Goal: Task Accomplishment & Management: Manage account settings

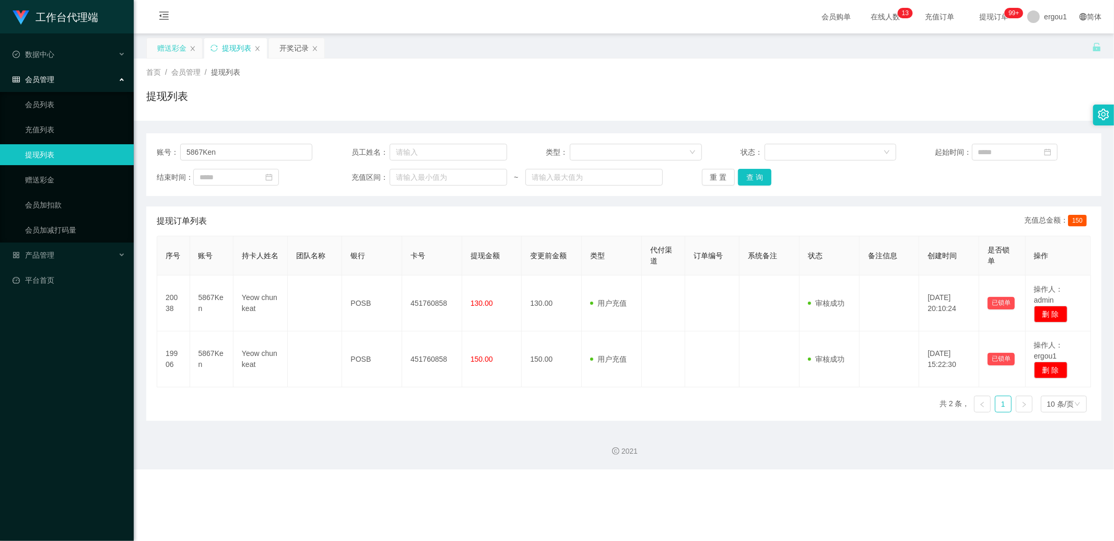
drag, startPoint x: 170, startPoint y: 39, endPoint x: 178, endPoint y: 54, distance: 17.3
click at [170, 39] on div "赠送彩金" at bounding box center [171, 48] width 29 height 20
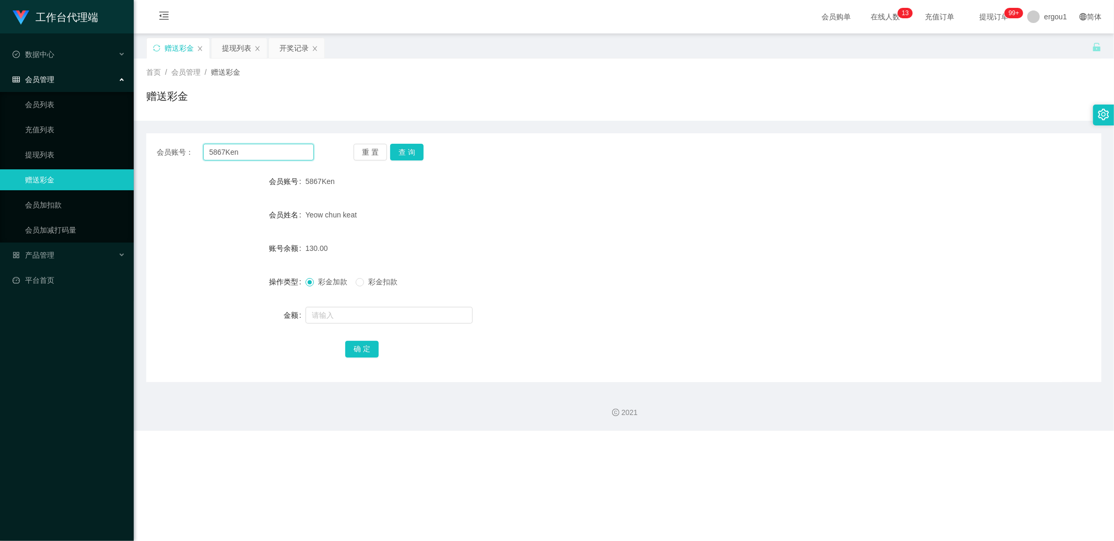
click at [253, 157] on input "5867Ken" at bounding box center [258, 152] width 111 height 17
type input "v"
paste input "5867Ken"
click at [412, 149] on button "查 询" at bounding box center [406, 152] width 33 height 17
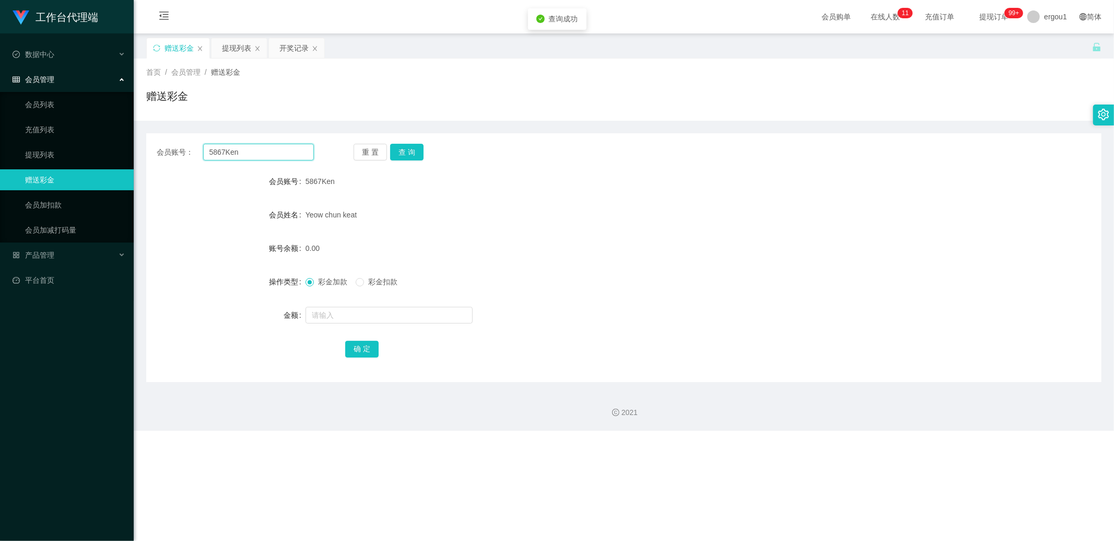
click at [278, 149] on input "5867Ken" at bounding box center [258, 152] width 111 height 17
click at [267, 153] on input "5867Ken" at bounding box center [258, 152] width 111 height 17
paste input "89324979"
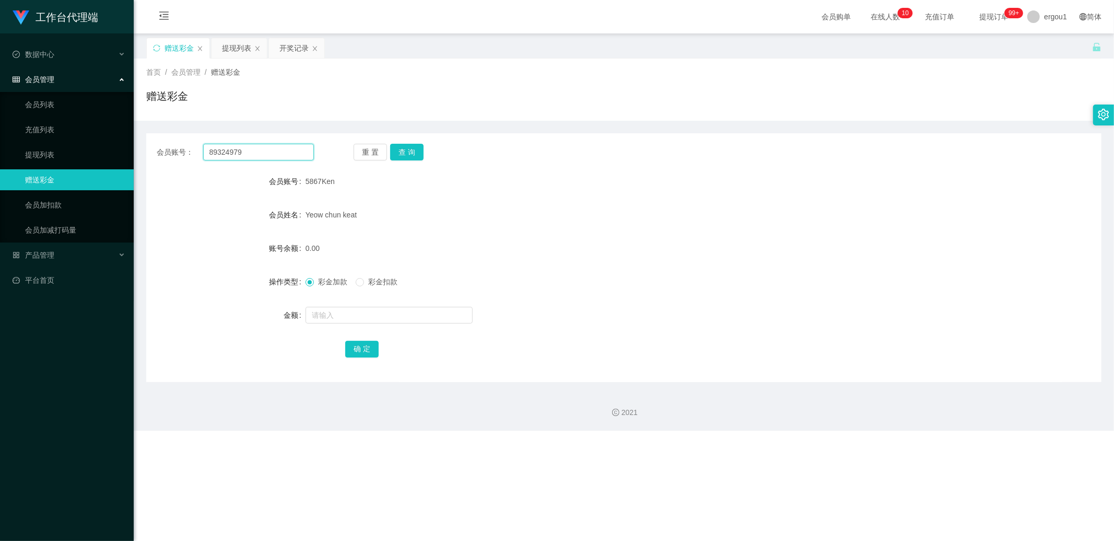
type input "89324979"
click at [419, 146] on button "查 询" at bounding box center [406, 152] width 33 height 17
click at [336, 322] on input "text" at bounding box center [389, 315] width 167 height 17
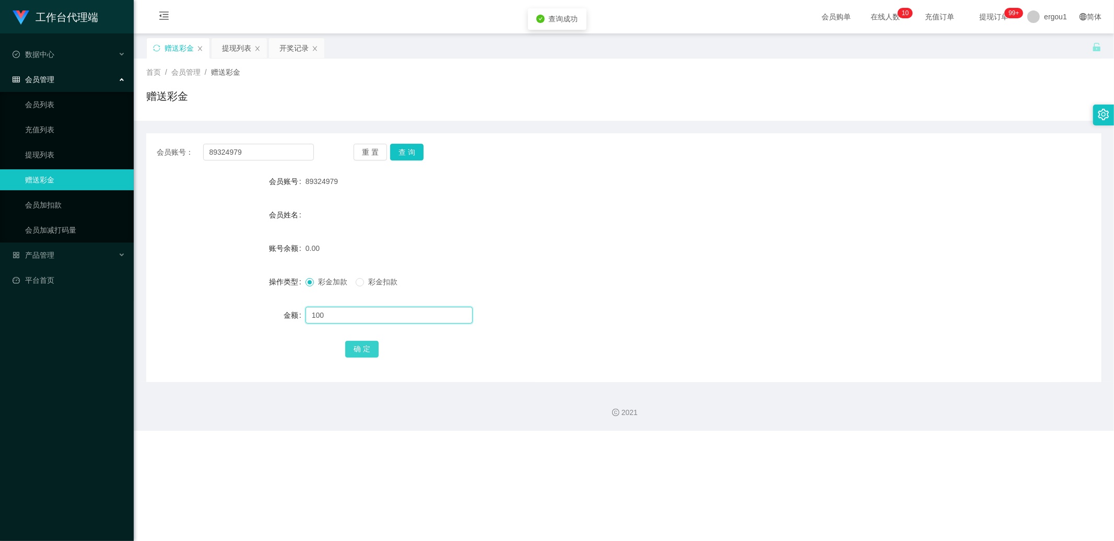
type input "100"
click at [362, 347] on button "确 定" at bounding box center [361, 349] width 33 height 17
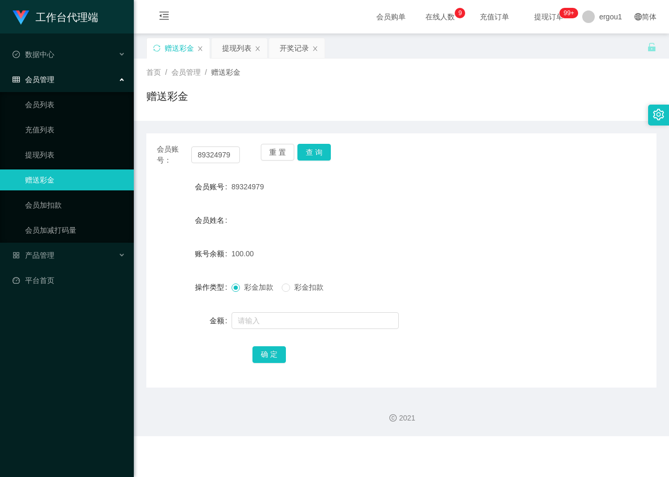
drag, startPoint x: 280, startPoint y: 445, endPoint x: 284, endPoint y: 434, distance: 11.9
click at [283, 440] on div "工作台代理端 数据中心 会员管理 会员列表 充值列表 提现列表 赠送彩金 会员加扣款 会员加减打码量 产品管理 开奖记录 注单管理 产品列表 即时注单 产品预…" at bounding box center [334, 238] width 669 height 477
click at [320, 201] on form "会员账号 89324979 会员姓名 账号余额 100.00 操作类型 彩金加款 彩金扣款 金额 确 定" at bounding box center [401, 270] width 510 height 188
click at [310, 149] on button "查 询" at bounding box center [313, 152] width 33 height 17
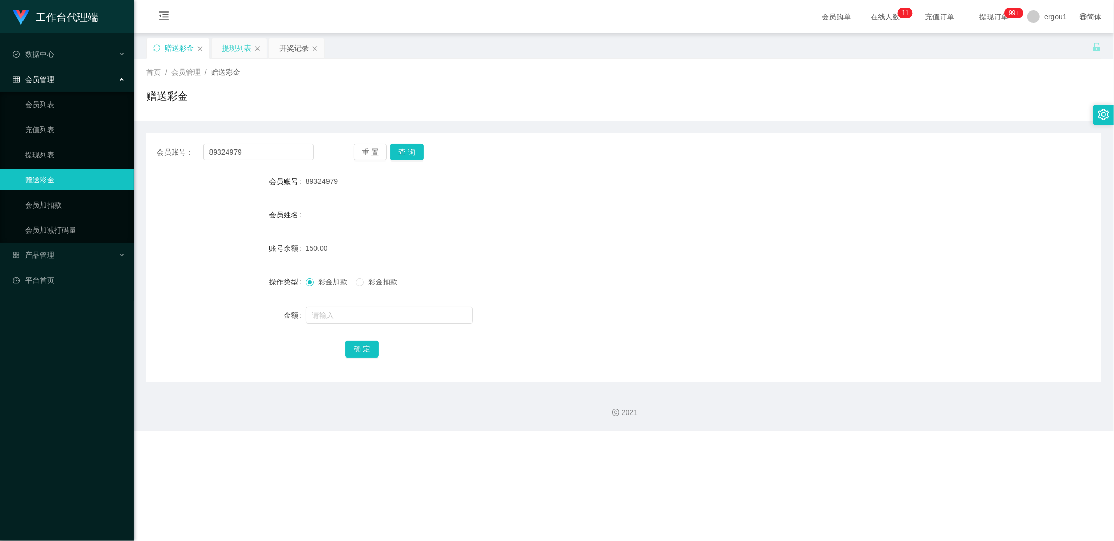
click at [238, 47] on div "提现列表" at bounding box center [236, 48] width 29 height 20
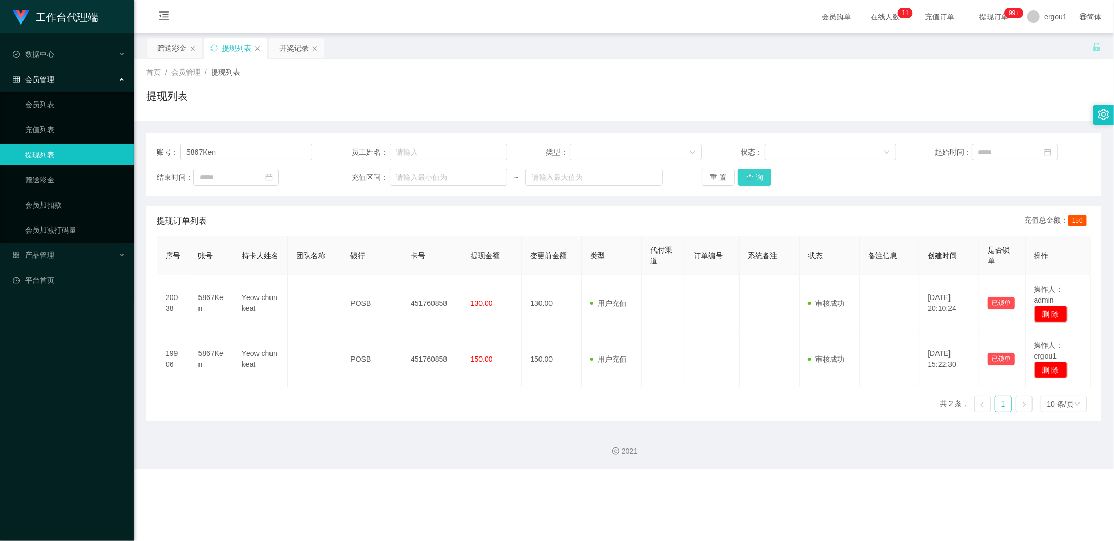
click at [753, 179] on button "查 询" at bounding box center [754, 177] width 33 height 17
click at [176, 51] on div "赠送彩金" at bounding box center [171, 48] width 29 height 20
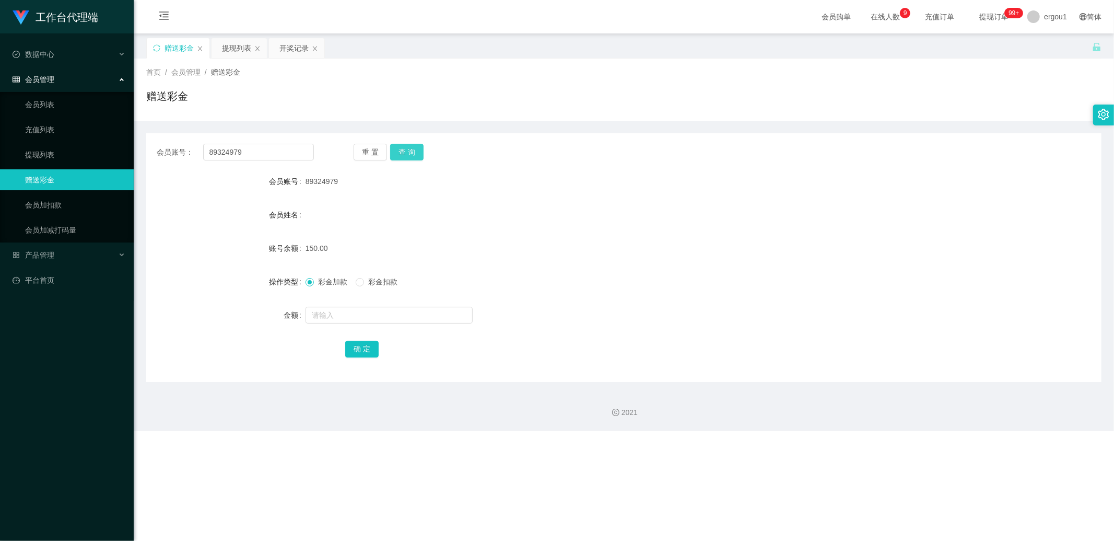
click at [420, 154] on button "查 询" at bounding box center [406, 152] width 33 height 17
click at [409, 149] on button "查 询" at bounding box center [406, 152] width 33 height 17
click at [404, 157] on button "查 询" at bounding box center [406, 152] width 33 height 17
click at [223, 40] on div "提现列表" at bounding box center [236, 48] width 29 height 20
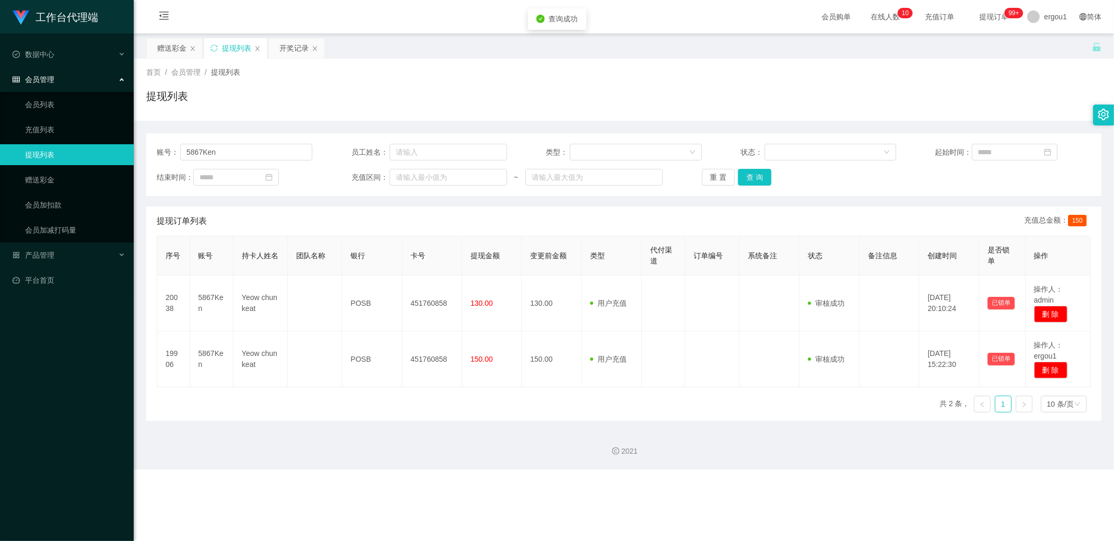
click at [179, 61] on div "首页 / 会员管理 / 提现列表 / 提现列表" at bounding box center [624, 90] width 981 height 62
click at [179, 54] on div "赠送彩金" at bounding box center [171, 48] width 29 height 20
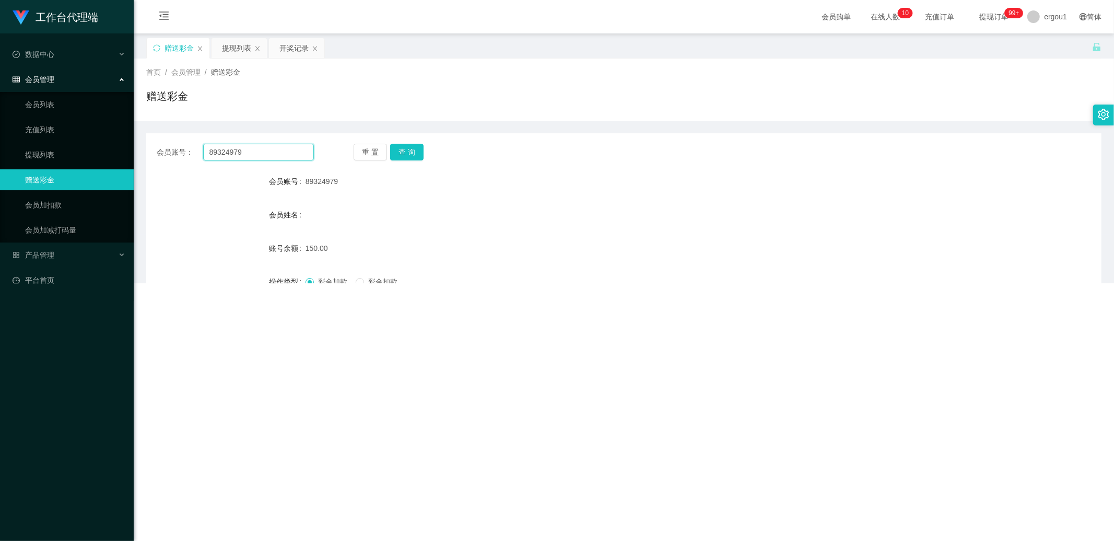
click at [242, 150] on input "89324979" at bounding box center [258, 152] width 111 height 17
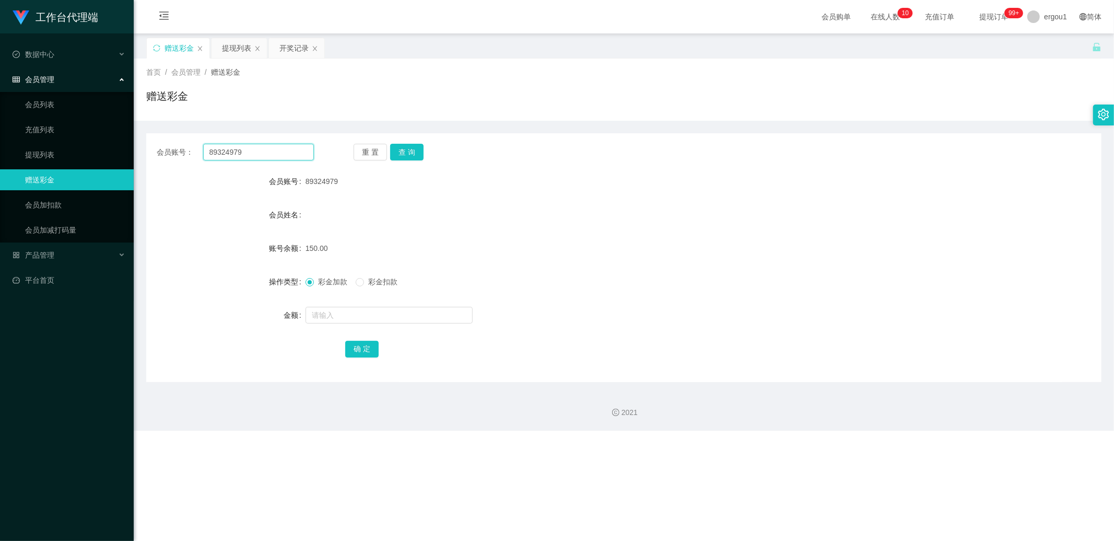
click at [242, 150] on input "89324979" at bounding box center [258, 152] width 111 height 17
type input "cc"
click at [322, 189] on div "89324979" at bounding box center [584, 181] width 557 height 21
click at [322, 184] on span "89324979" at bounding box center [322, 181] width 32 height 8
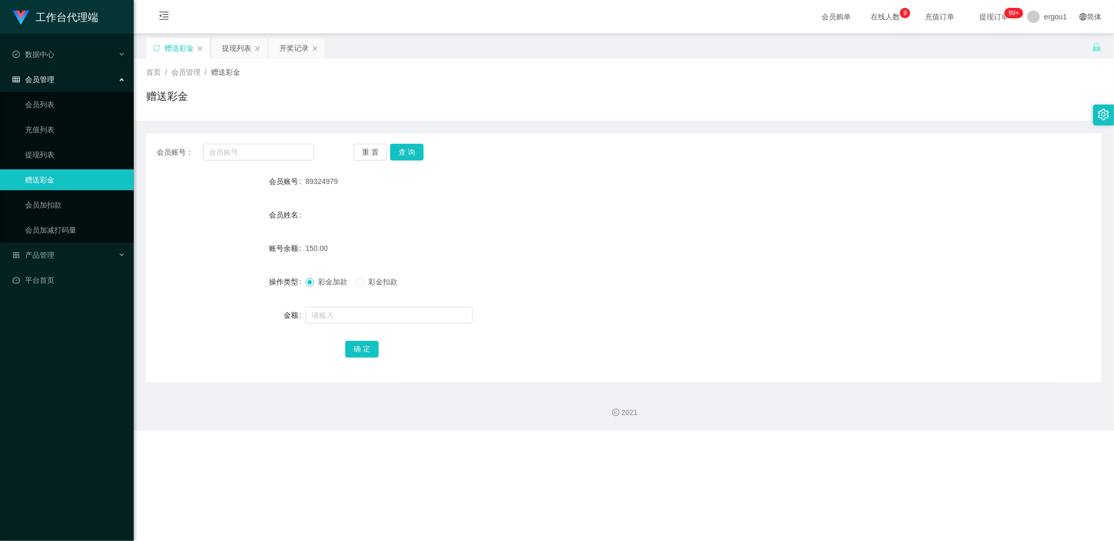
copy span "89324979"
click at [248, 152] on input "text" at bounding box center [258, 152] width 111 height 17
paste input "89324979"
type input "89324979"
click at [249, 49] on div "提现列表" at bounding box center [236, 48] width 29 height 20
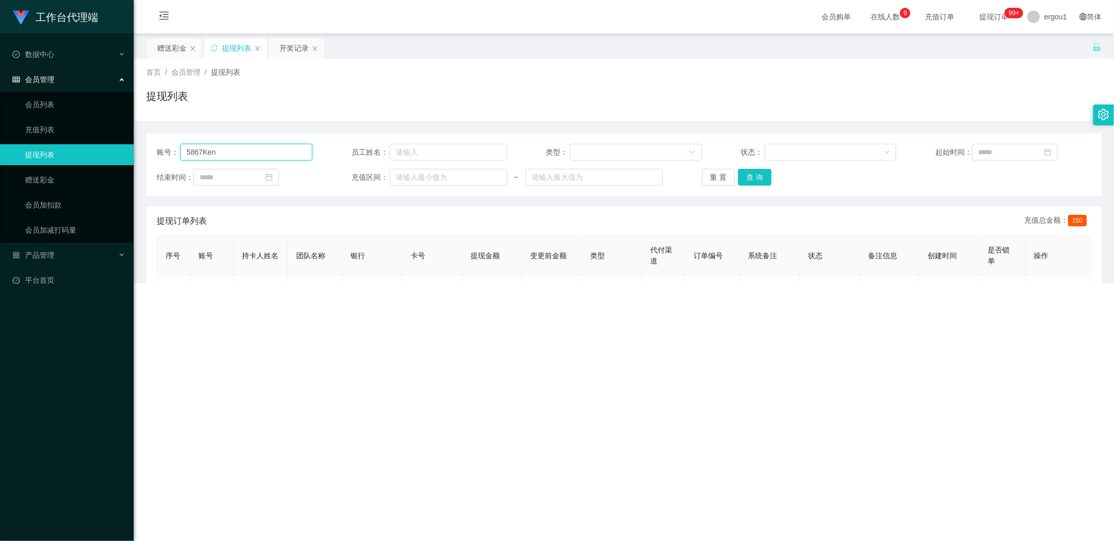
click at [228, 145] on input "5867Ken" at bounding box center [246, 152] width 132 height 17
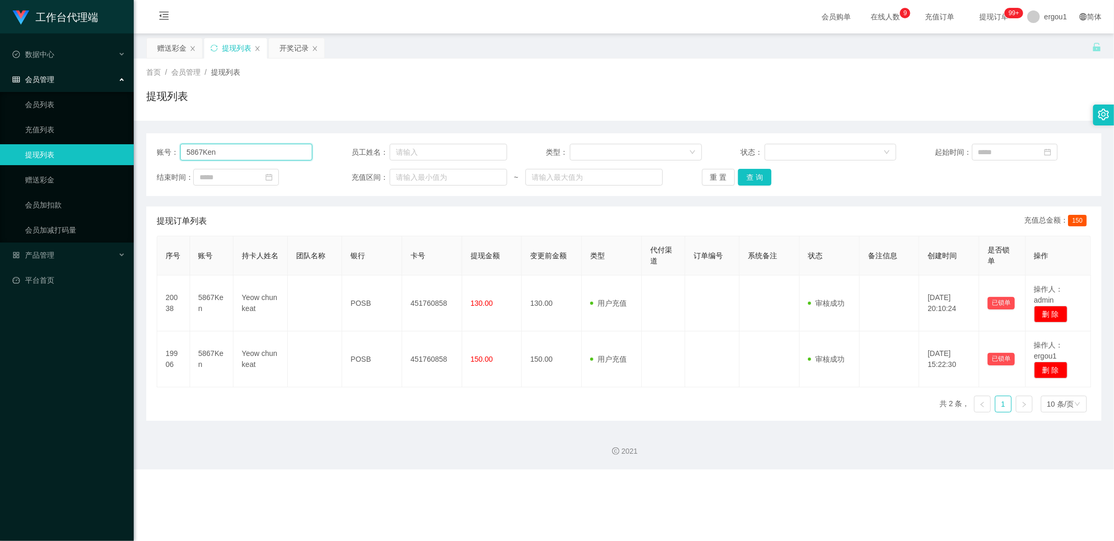
click at [228, 145] on input "5867Ken" at bounding box center [246, 152] width 132 height 17
paste input "89324979"
type input "89324979"
click at [759, 181] on button "查 询" at bounding box center [754, 177] width 33 height 17
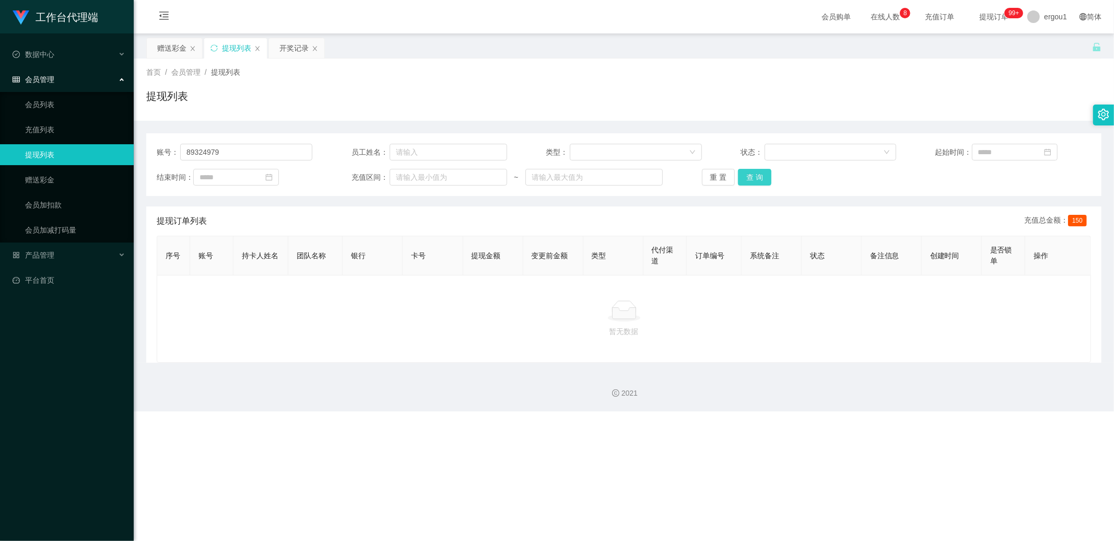
click at [760, 184] on button "查 询" at bounding box center [754, 177] width 33 height 17
click at [178, 53] on div "赠送彩金" at bounding box center [171, 48] width 29 height 20
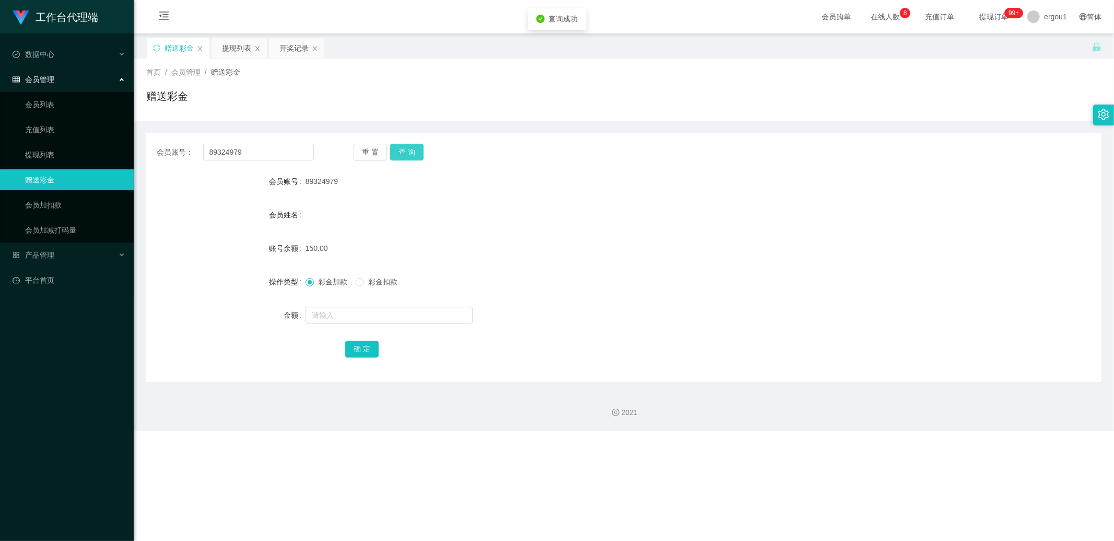
click at [413, 158] on button "查 询" at bounding box center [406, 152] width 33 height 17
click at [415, 150] on button "查 询" at bounding box center [406, 152] width 33 height 17
click at [415, 147] on button "查 询" at bounding box center [406, 152] width 33 height 17
click at [412, 150] on button "查 询" at bounding box center [406, 152] width 33 height 17
click at [411, 145] on button "查 询" at bounding box center [406, 152] width 33 height 17
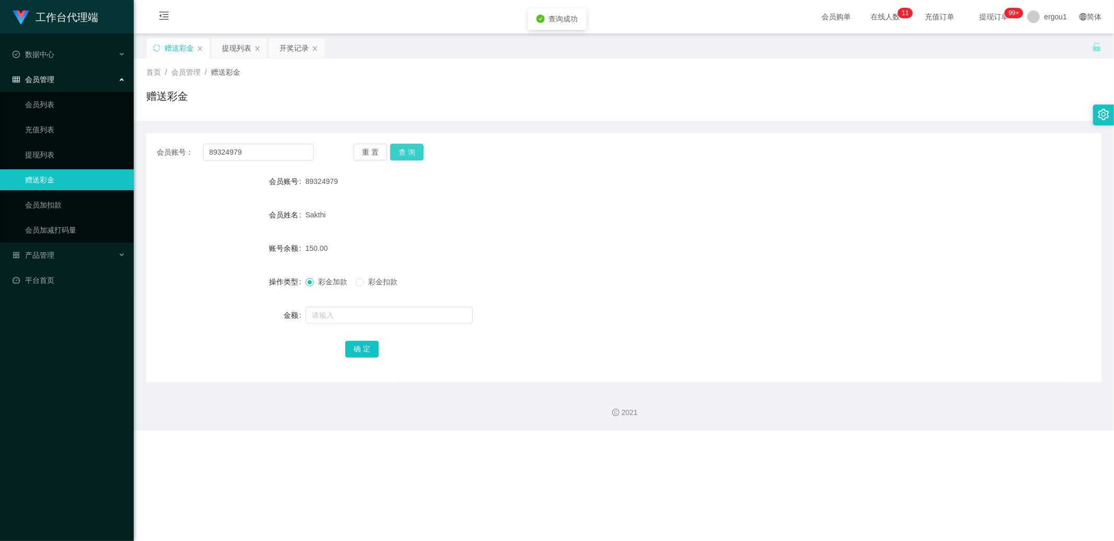
click at [412, 148] on button "查 询" at bounding box center [406, 152] width 33 height 17
click at [412, 148] on div "重 置 查 询" at bounding box center [432, 152] width 157 height 17
click at [277, 50] on div "开奖记录" at bounding box center [296, 48] width 55 height 20
click at [295, 53] on div "开奖记录" at bounding box center [294, 48] width 29 height 20
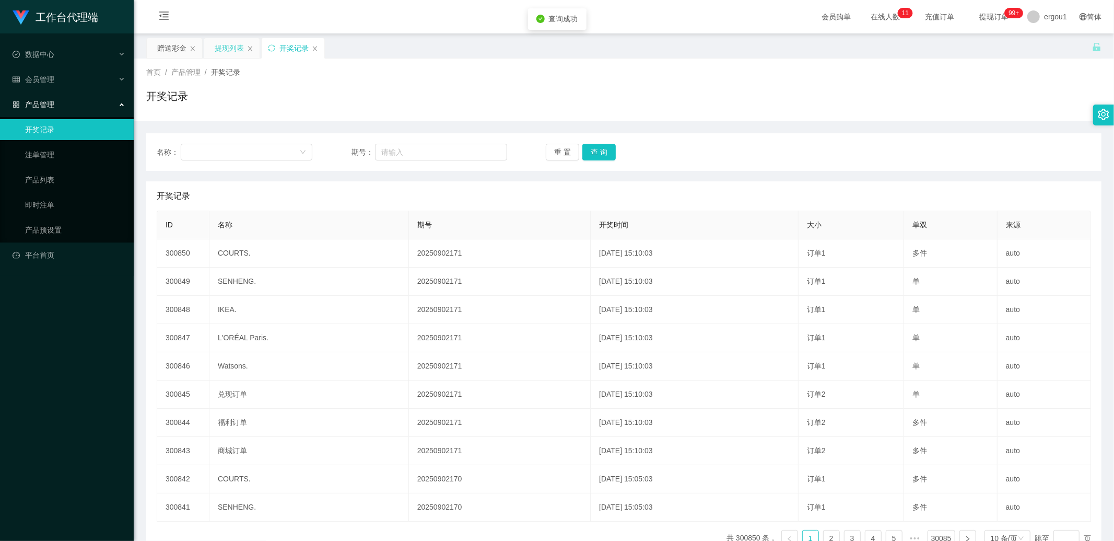
drag, startPoint x: 216, startPoint y: 49, endPoint x: 225, endPoint y: 51, distance: 8.6
click at [216, 49] on div "提现列表" at bounding box center [229, 48] width 29 height 20
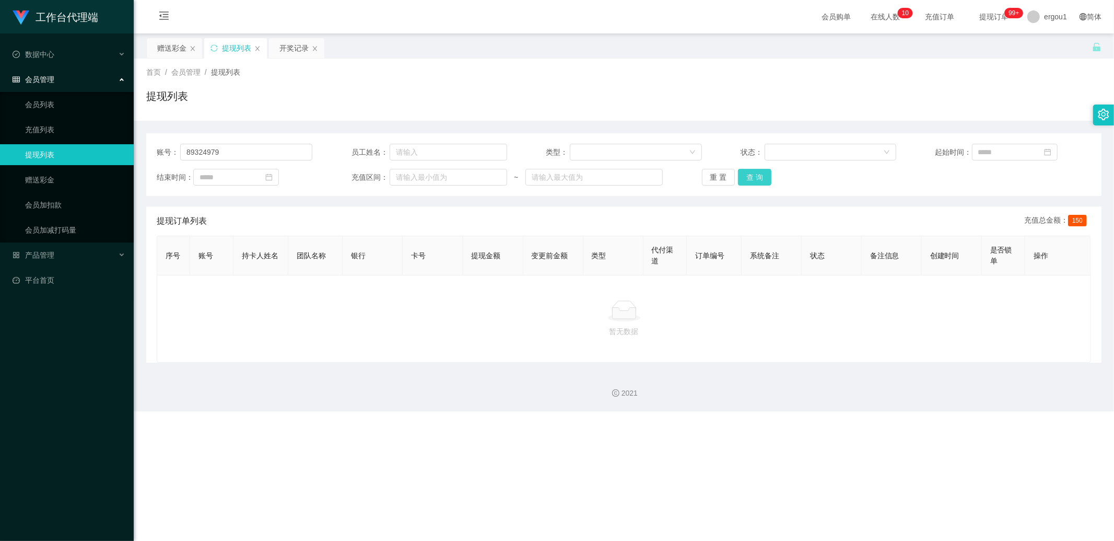
click at [750, 176] on button "查 询" at bounding box center [754, 177] width 33 height 17
click at [751, 176] on div "重 置 查 询" at bounding box center [780, 177] width 156 height 17
click at [753, 176] on button "查 询" at bounding box center [754, 177] width 33 height 17
click at [753, 176] on div "重 置 查 询" at bounding box center [780, 177] width 156 height 17
click at [751, 177] on button "查 询" at bounding box center [760, 177] width 45 height 17
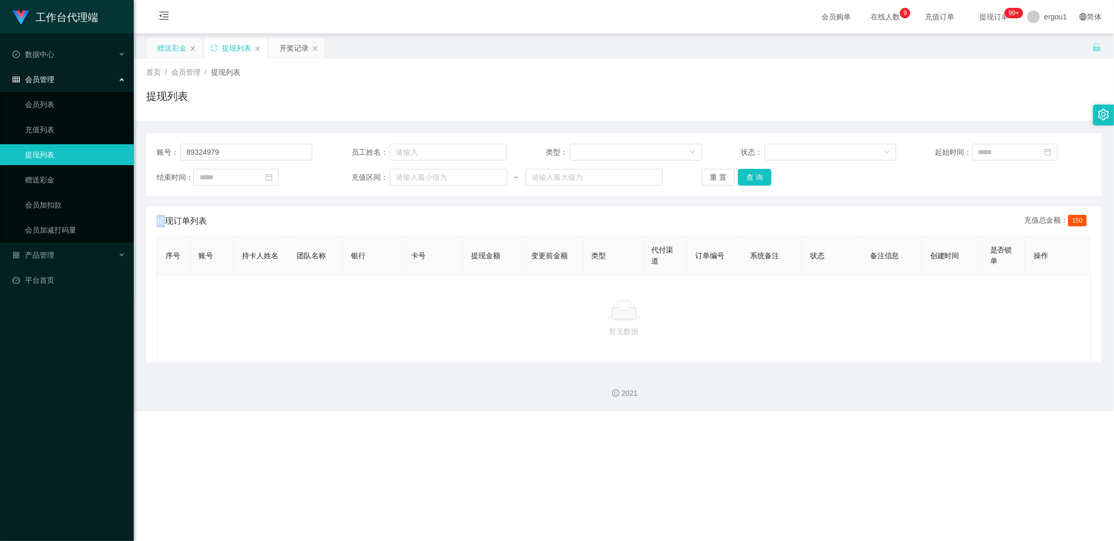
click at [181, 50] on div "赠送彩金" at bounding box center [171, 48] width 29 height 20
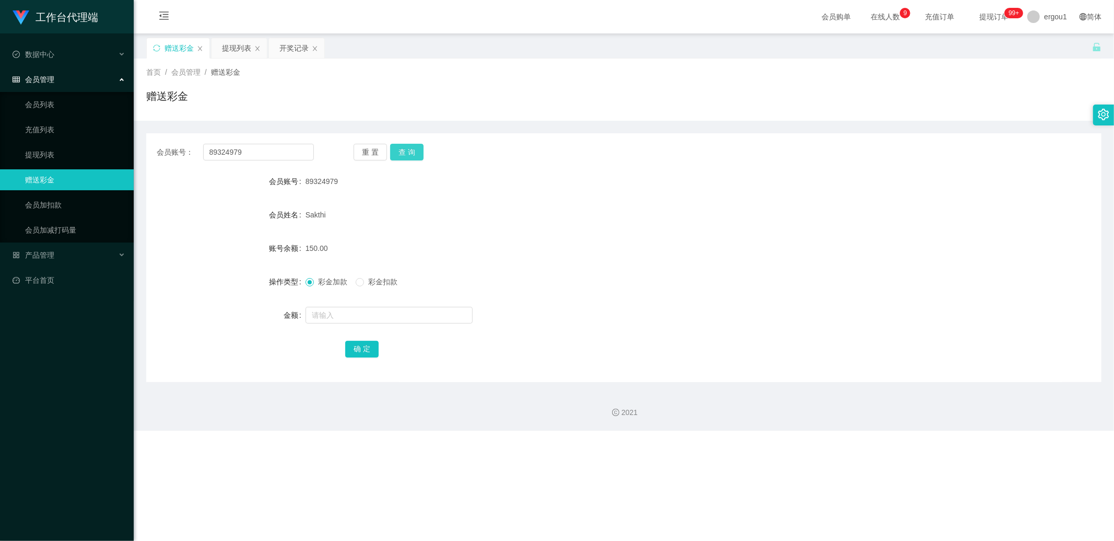
click at [411, 148] on button "查 询" at bounding box center [406, 152] width 33 height 17
click at [409, 150] on button "查 询" at bounding box center [406, 152] width 33 height 17
click at [289, 46] on div "开奖记录" at bounding box center [294, 48] width 29 height 20
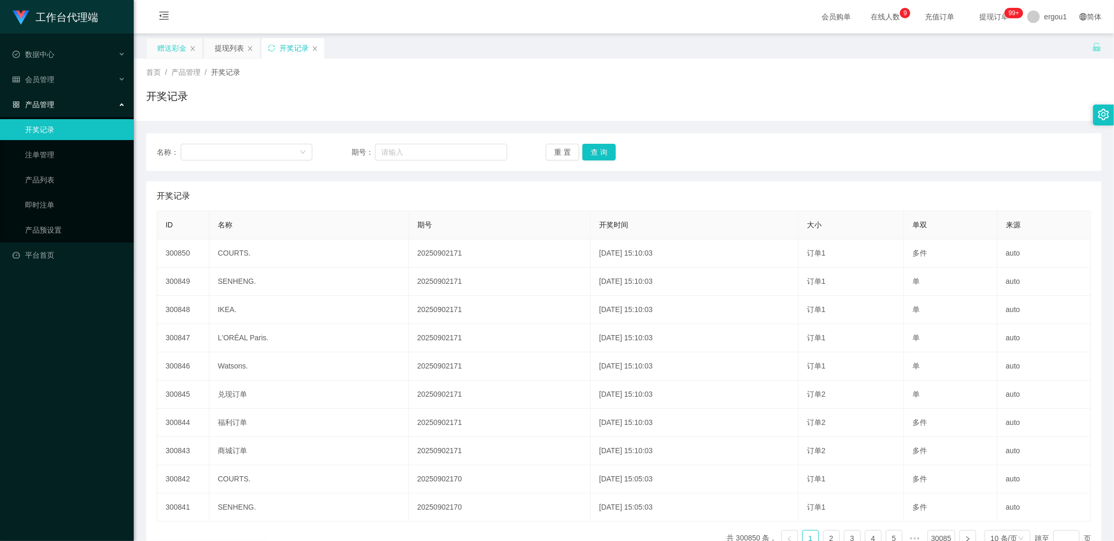
click at [177, 49] on div "赠送彩金" at bounding box center [171, 48] width 29 height 20
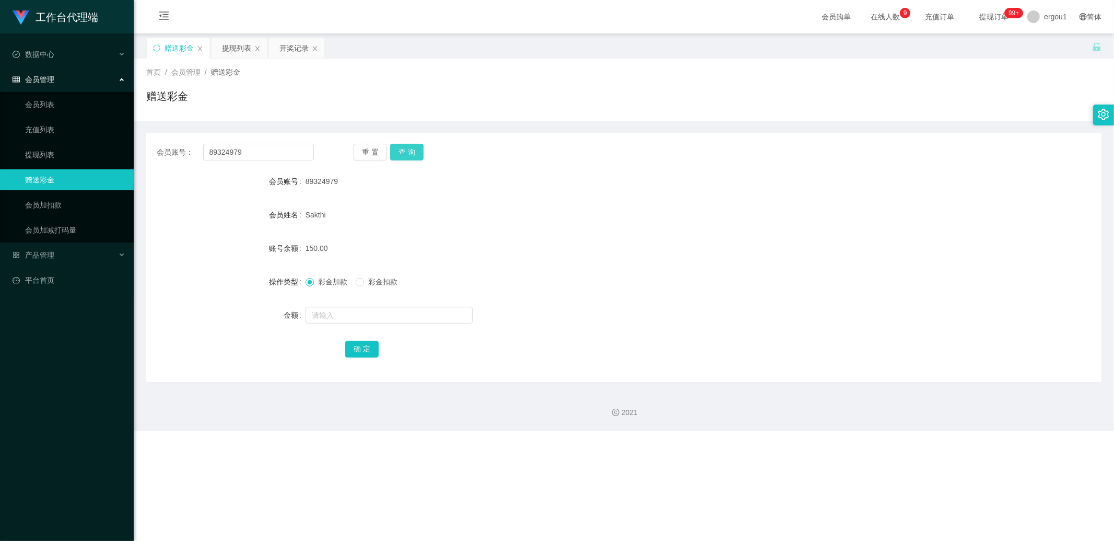
click at [418, 148] on button "查 询" at bounding box center [406, 152] width 33 height 17
click at [286, 55] on div "开奖记录" at bounding box center [294, 48] width 29 height 20
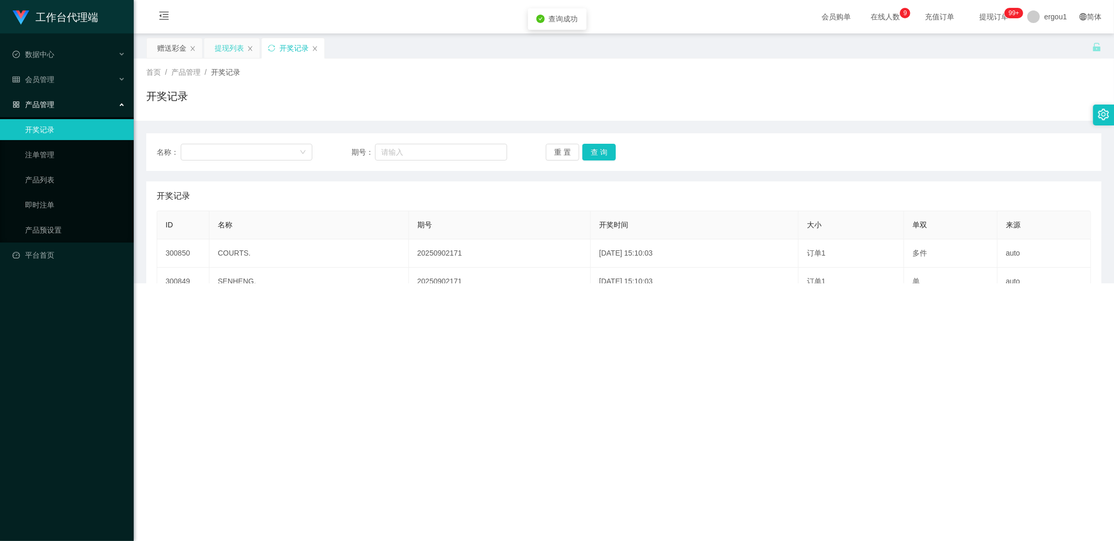
click at [226, 49] on div "提现列表" at bounding box center [229, 48] width 29 height 20
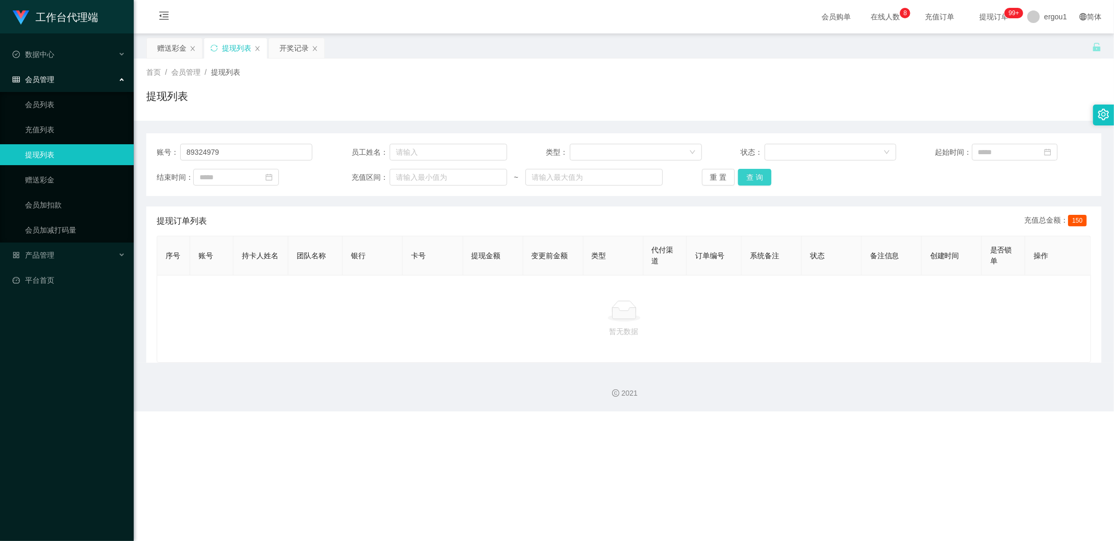
click at [749, 177] on button "查 询" at bounding box center [754, 177] width 33 height 17
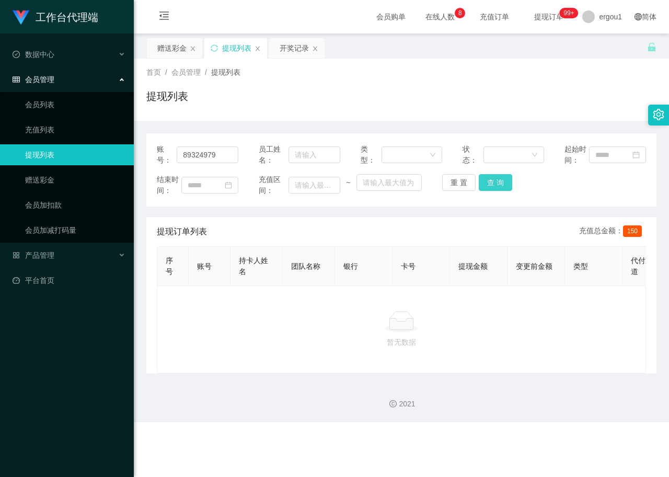
drag, startPoint x: 488, startPoint y: 181, endPoint x: 483, endPoint y: 177, distance: 6.3
click at [488, 181] on button "查 询" at bounding box center [495, 182] width 33 height 17
click at [179, 49] on div "赠送彩金" at bounding box center [171, 48] width 29 height 20
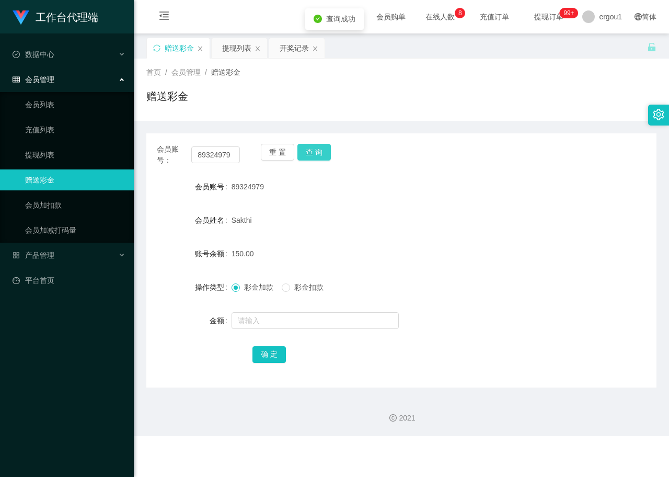
click at [322, 154] on button "查 询" at bounding box center [313, 152] width 33 height 17
click at [218, 154] on input "89324979" at bounding box center [215, 154] width 49 height 17
click at [236, 50] on div "提现列表" at bounding box center [236, 48] width 29 height 20
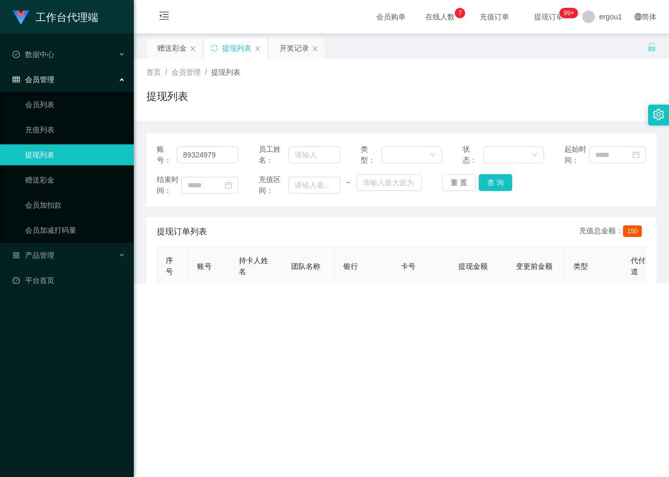
click at [202, 169] on div "账号： 89324979 员工姓名： 类型： 状态： 起始时间： 结束时间： 充值区间： ~ 重 置 查 询" at bounding box center [401, 169] width 510 height 73
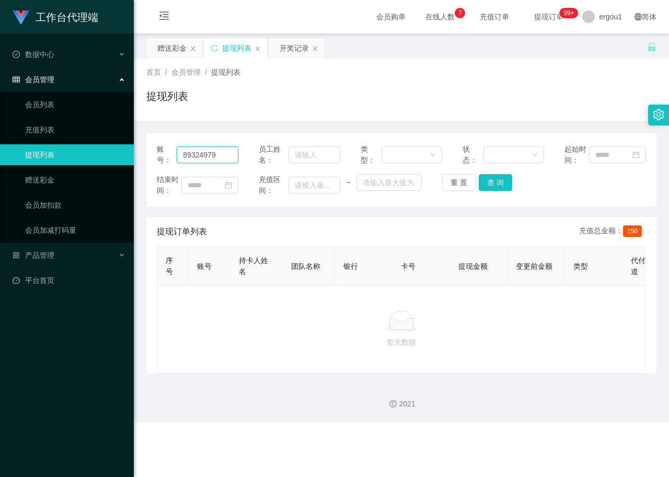
click at [207, 157] on input "89324979" at bounding box center [208, 154] width 62 height 17
drag, startPoint x: 207, startPoint y: 157, endPoint x: 212, endPoint y: 156, distance: 5.3
click at [207, 157] on input "89324979" at bounding box center [208, 154] width 62 height 17
type input "v"
paste input "89324979"
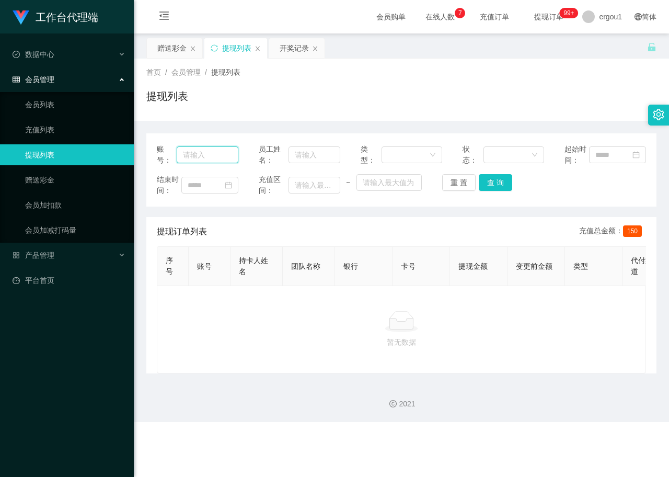
type input "89324979"
click at [497, 183] on button "查 询" at bounding box center [495, 182] width 33 height 17
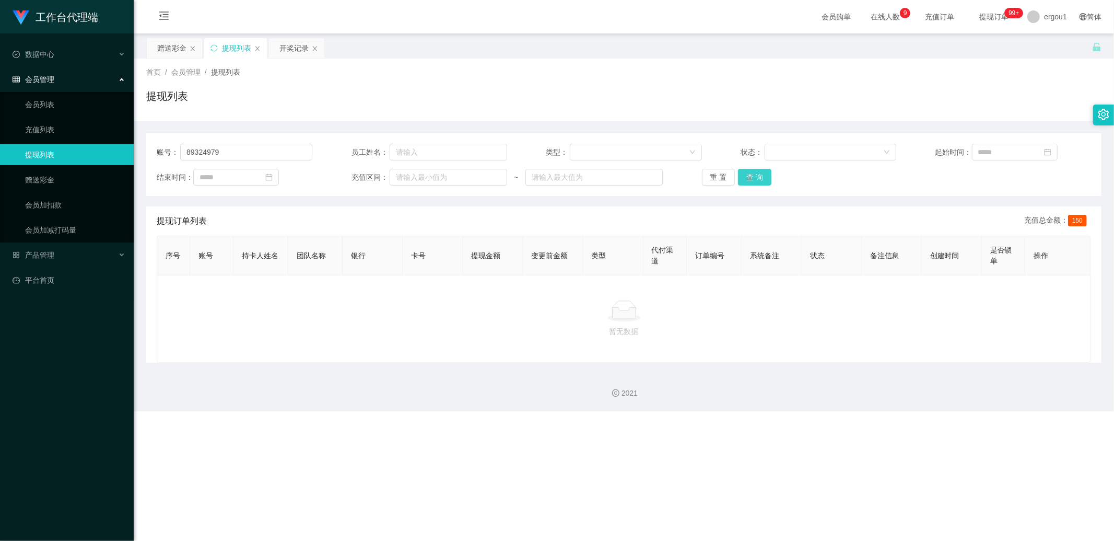
click at [749, 180] on button "查 询" at bounding box center [754, 177] width 33 height 17
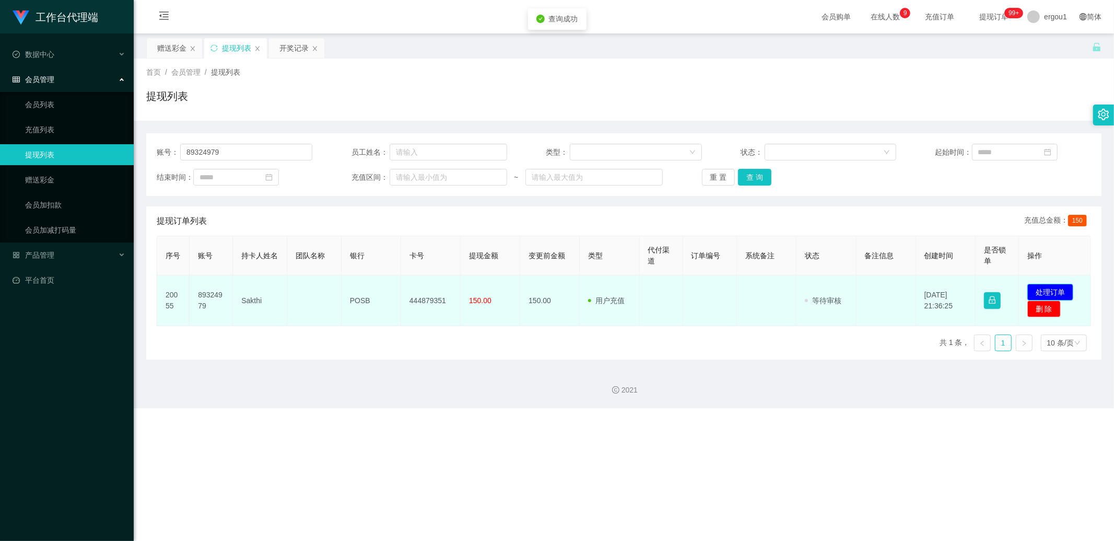
click at [1051, 287] on button "处理订单" at bounding box center [1051, 292] width 46 height 17
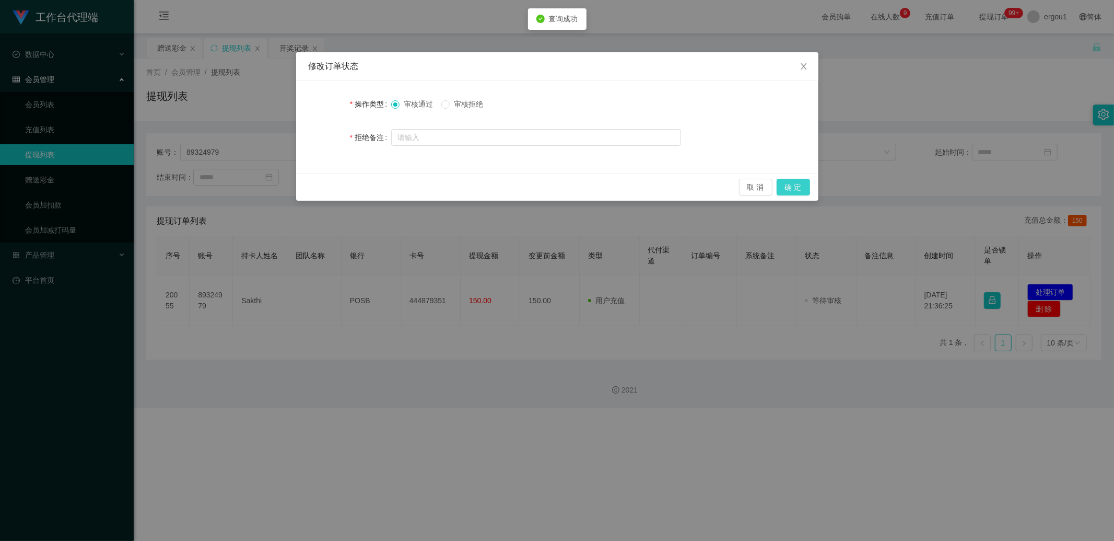
click at [795, 185] on button "确 定" at bounding box center [793, 187] width 33 height 17
